Goal: Task Accomplishment & Management: Use online tool/utility

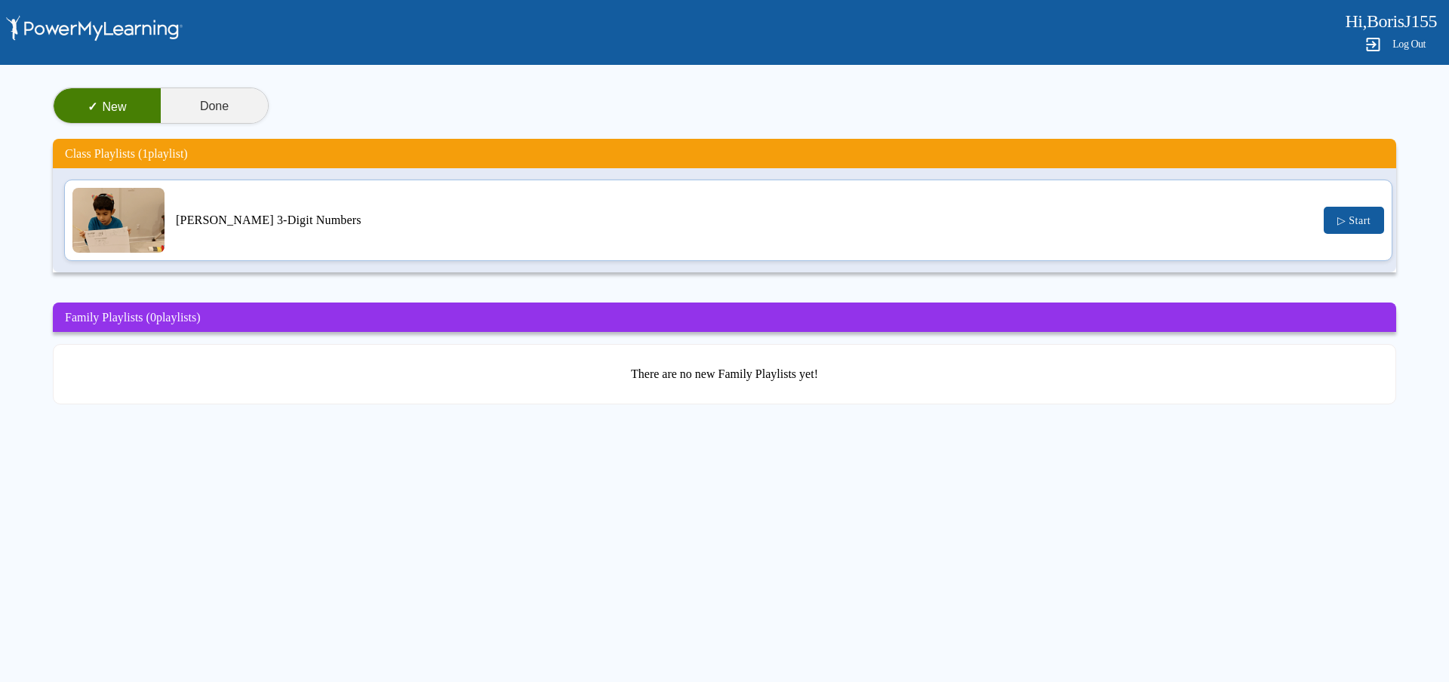
click at [232, 115] on button "Done" at bounding box center [214, 106] width 107 height 36
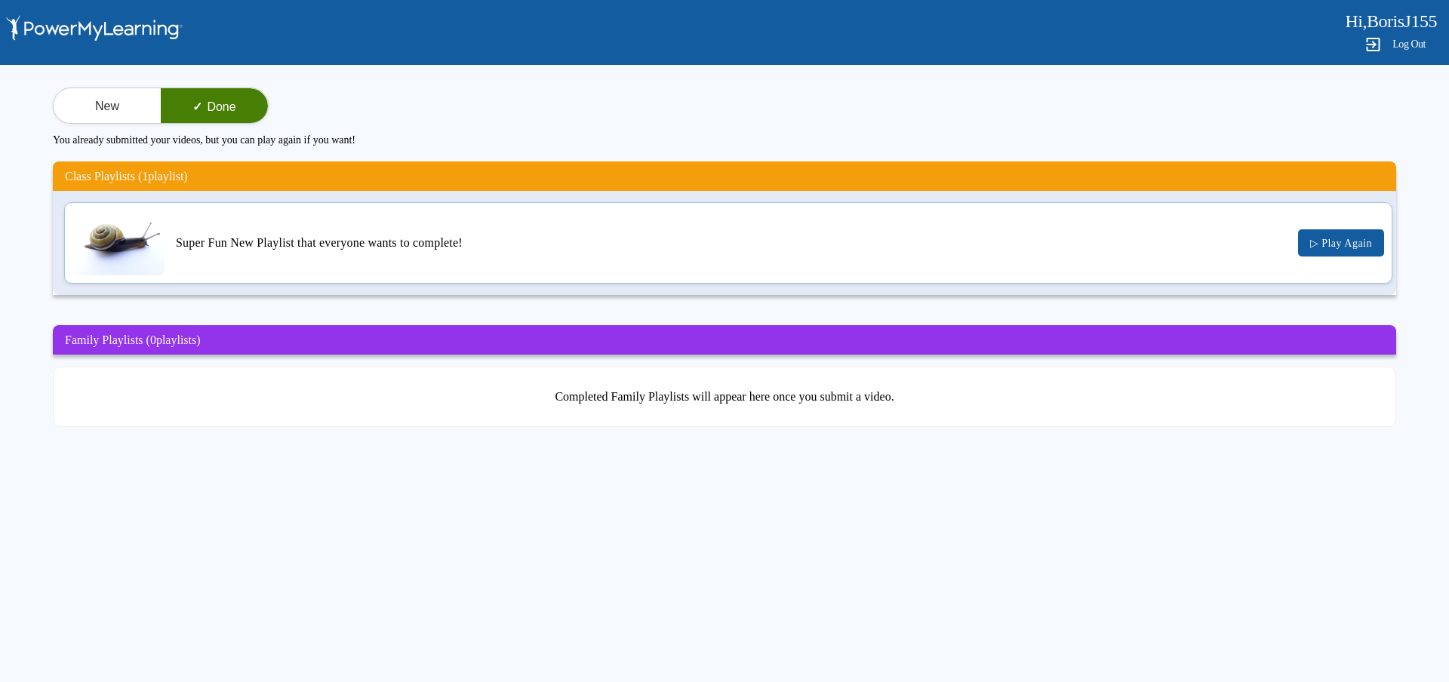
click at [292, 247] on div "Super Fun New Playlist that everyone wants to complete!" at bounding box center [731, 243] width 1111 height 14
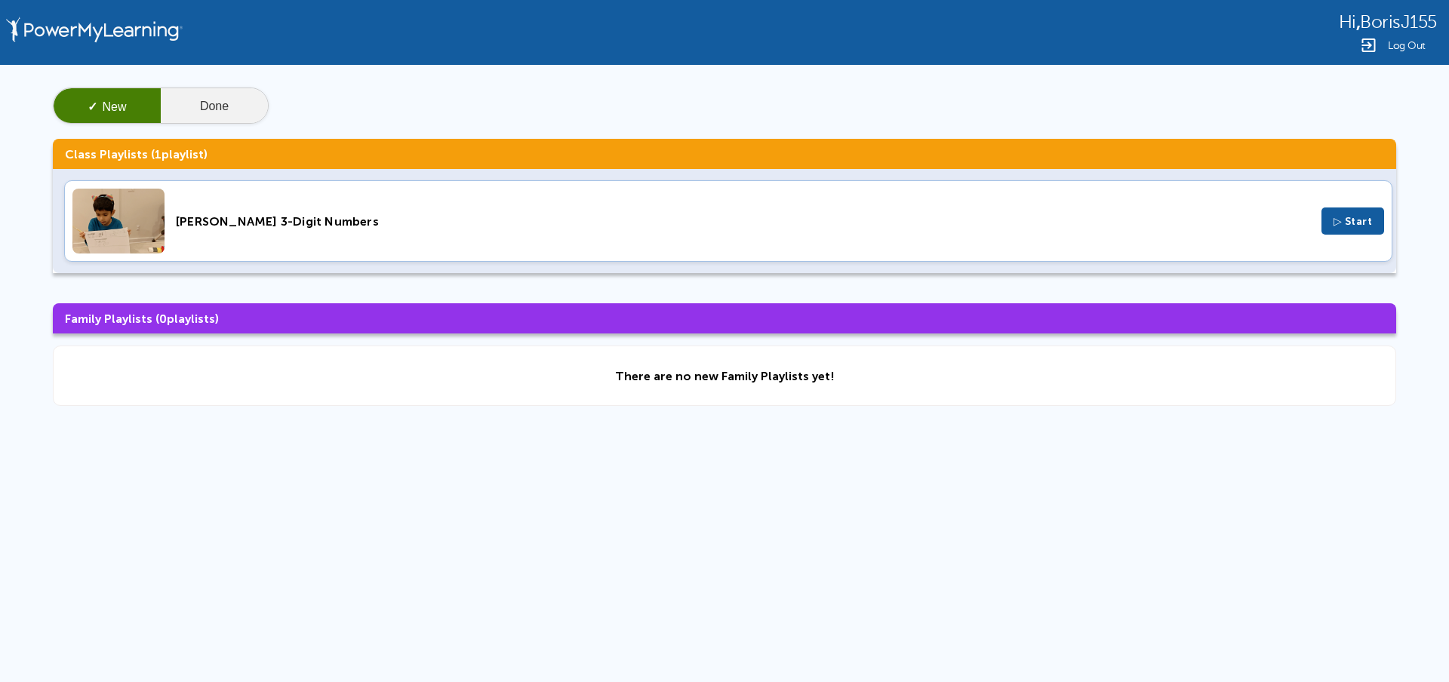
click at [180, 114] on button "Done" at bounding box center [214, 106] width 107 height 36
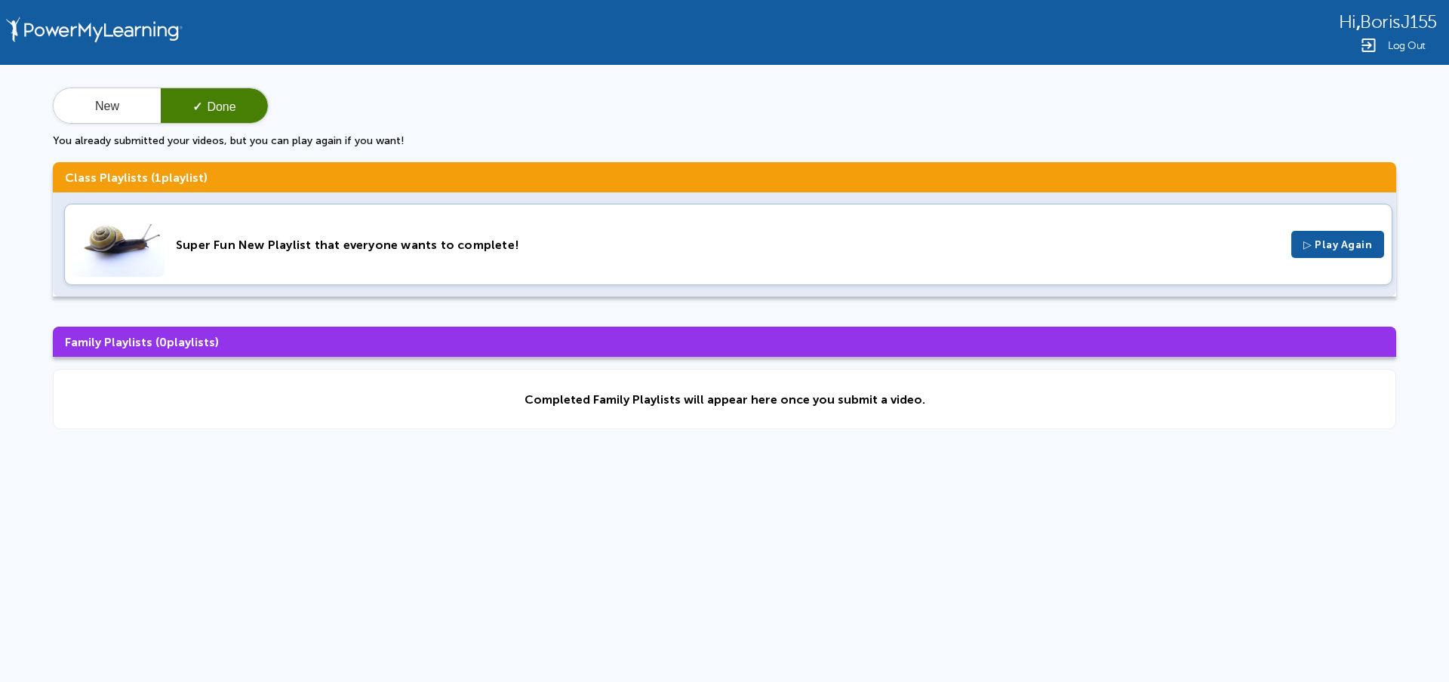
click at [380, 254] on div "Super Fun New Playlist that everyone wants to complete! ▷ Play Again" at bounding box center [728, 245] width 1329 height 82
